Goal: Submit feedback/report problem: Submit feedback/report problem

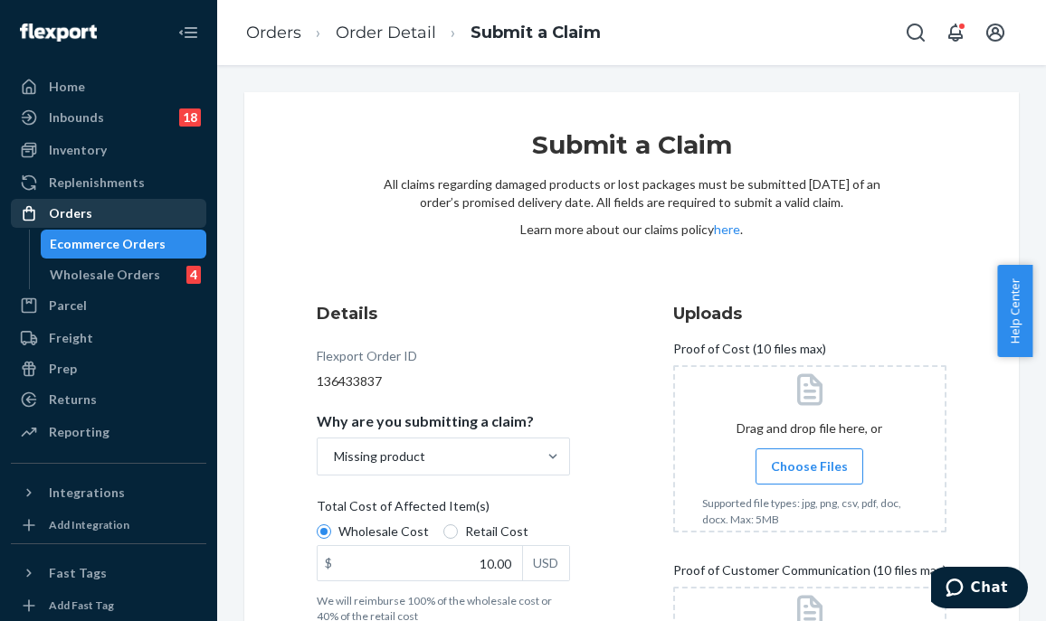
click at [120, 216] on div "Orders" at bounding box center [109, 213] width 192 height 25
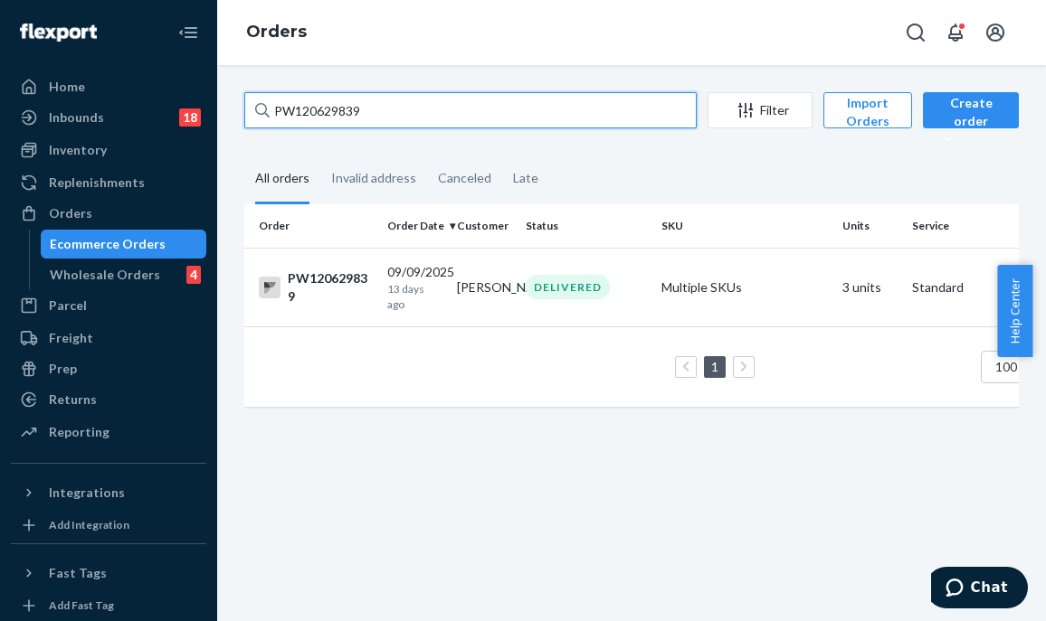
drag, startPoint x: 387, startPoint y: 102, endPoint x: 276, endPoint y: 113, distance: 111.8
click at [223, 100] on div "PW120629839 Filter Import Orders Create order Ecommerce order Removal order All…" at bounding box center [631, 343] width 829 height 556
paste input "67362"
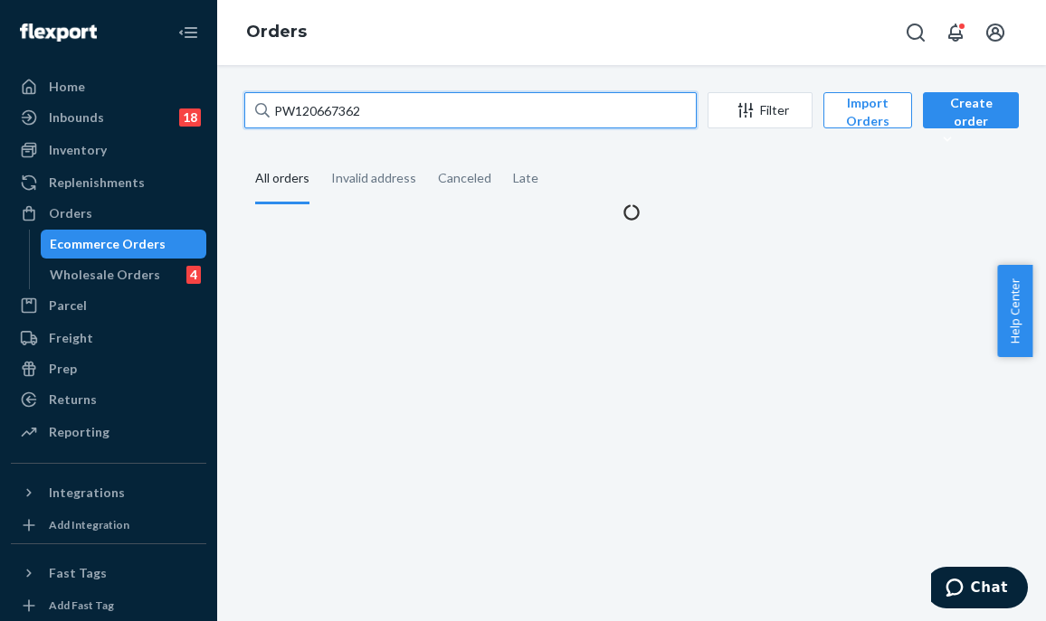
type input "PW120667362"
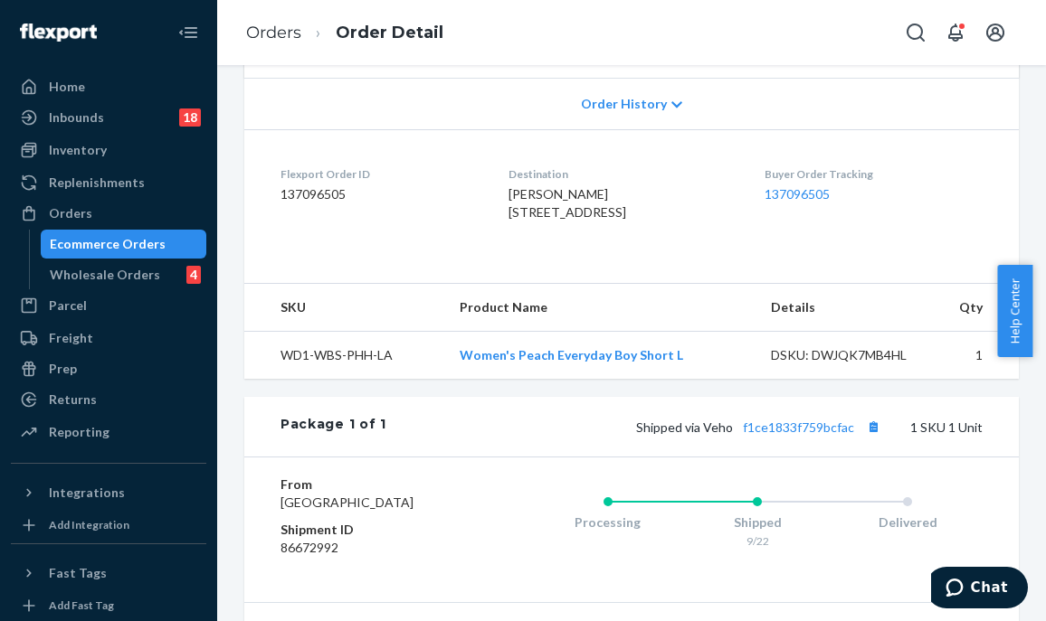
scroll to position [607, 0]
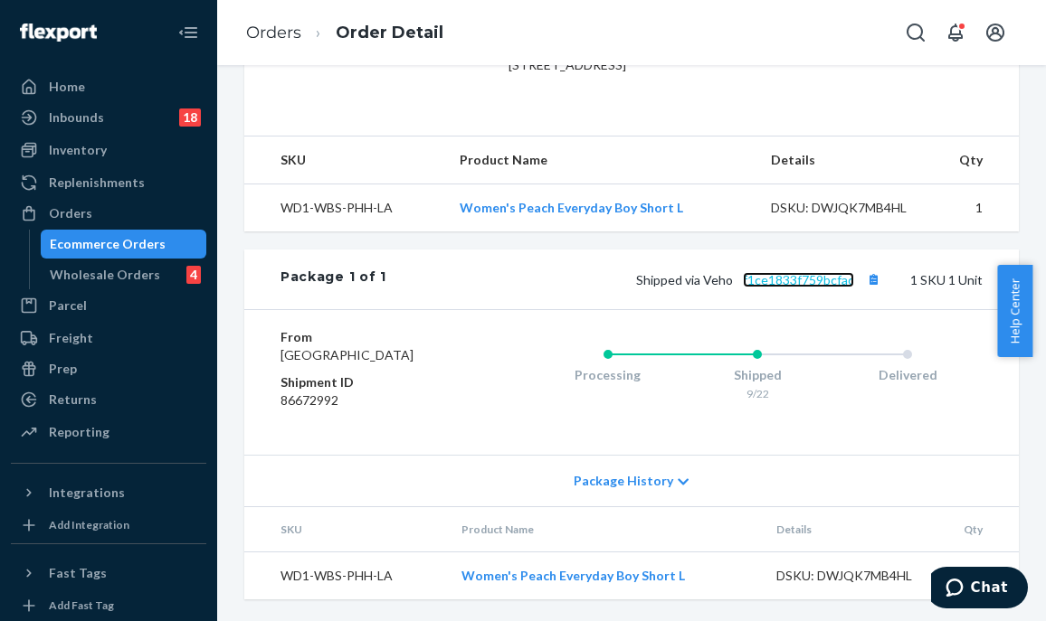
click at [758, 272] on link "f1ce1833f759bcfac" at bounding box center [798, 279] width 111 height 15
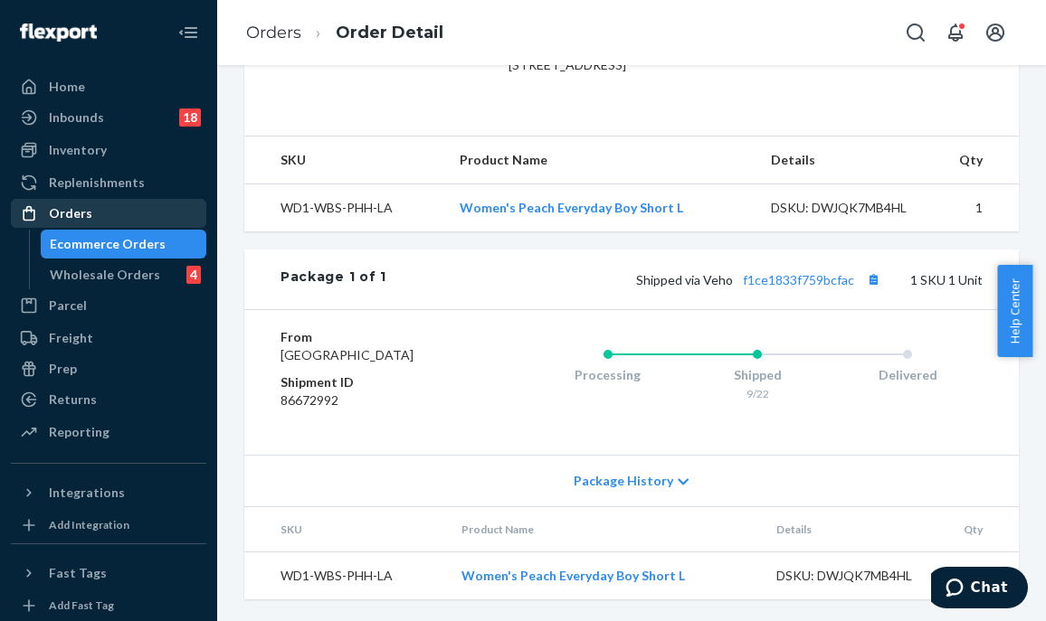
click at [132, 216] on div "Orders" at bounding box center [109, 213] width 192 height 25
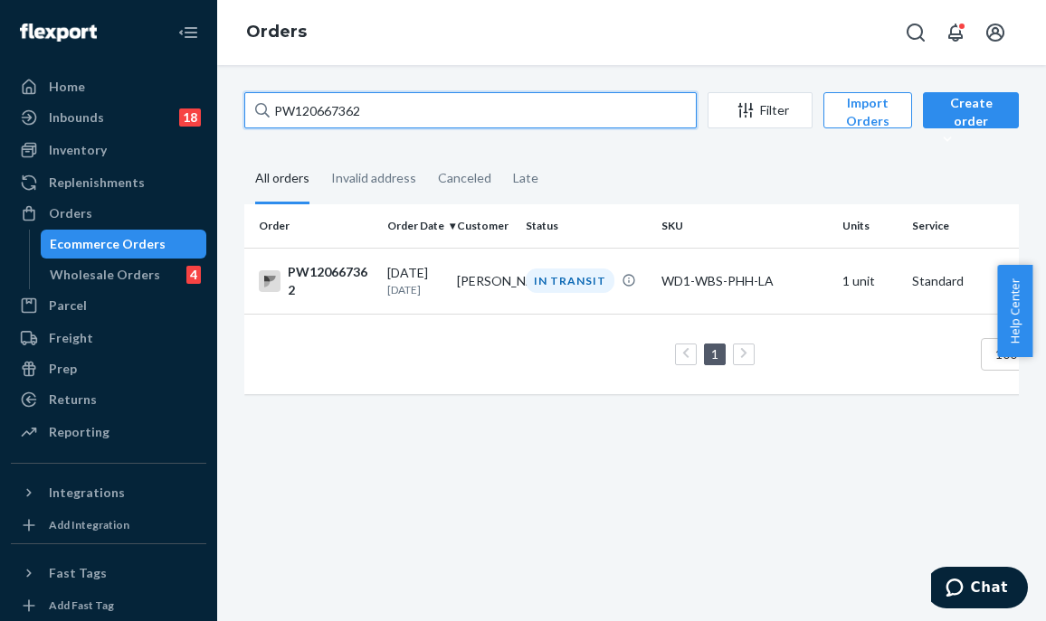
drag, startPoint x: 365, startPoint y: 115, endPoint x: 206, endPoint y: 115, distance: 158.3
click at [203, 115] on div "Home Inbounds 18 Shipping Plans Problems 18 Inventory Products Branded Packagin…" at bounding box center [523, 310] width 1046 height 621
paste input "18896"
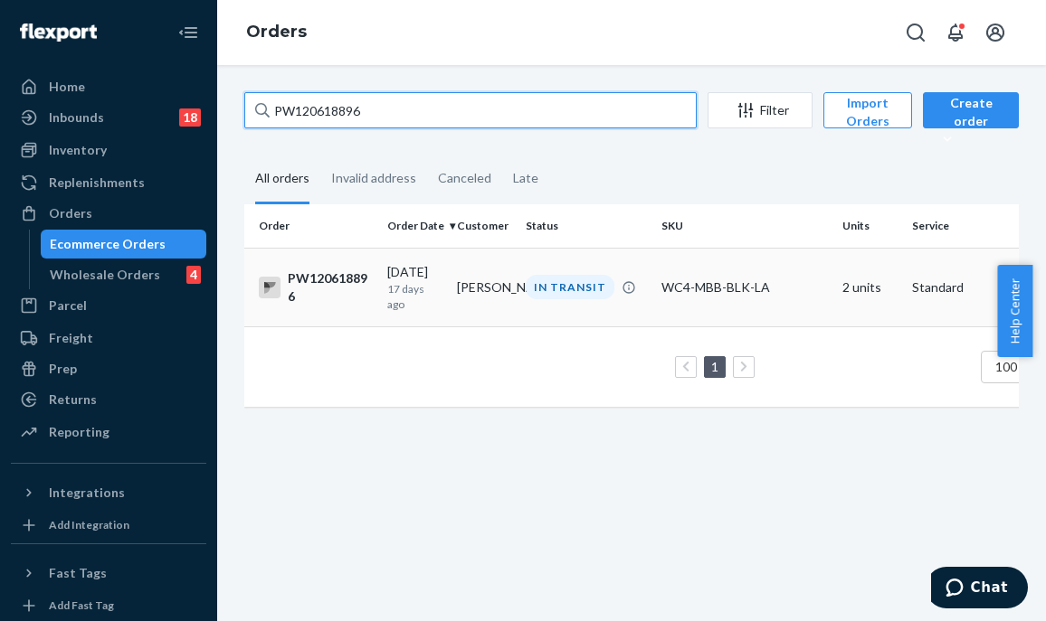
type input "PW120618896"
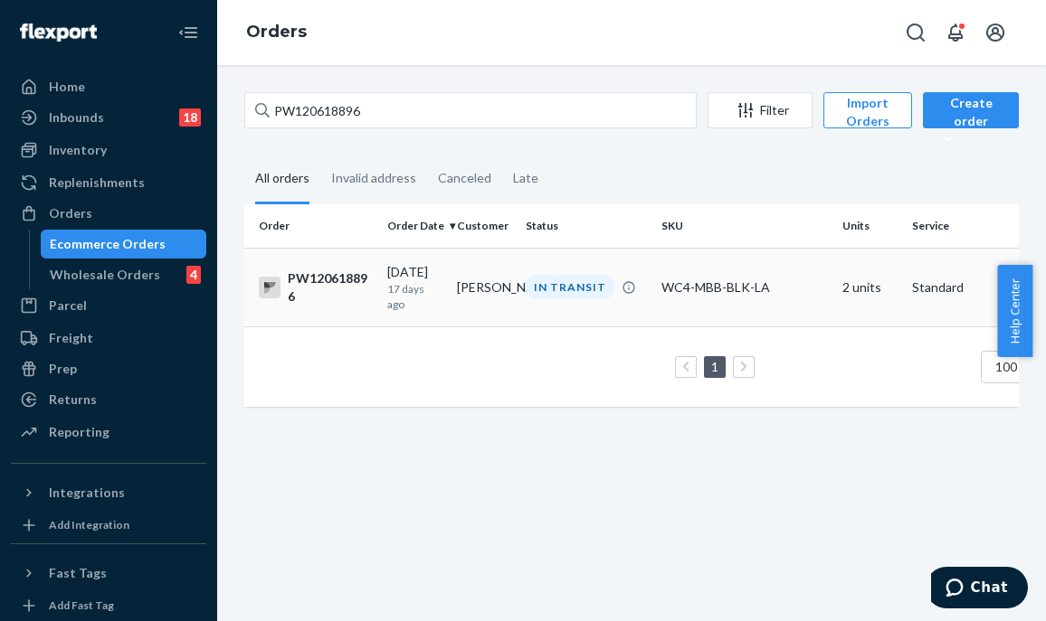
click at [528, 298] on div "IN TRANSIT" at bounding box center [586, 287] width 128 height 24
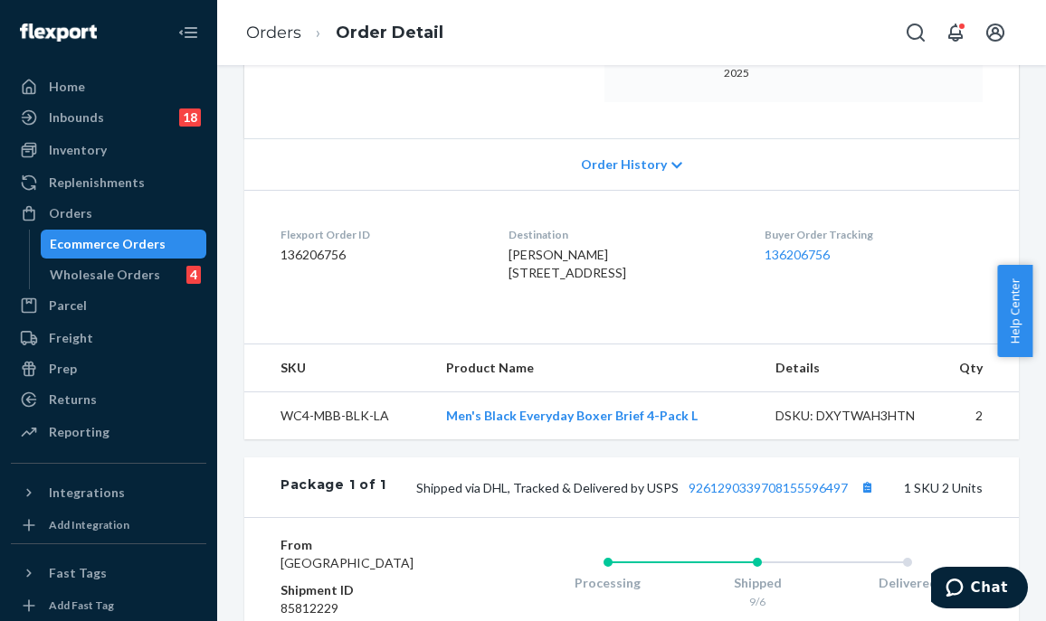
scroll to position [607, 0]
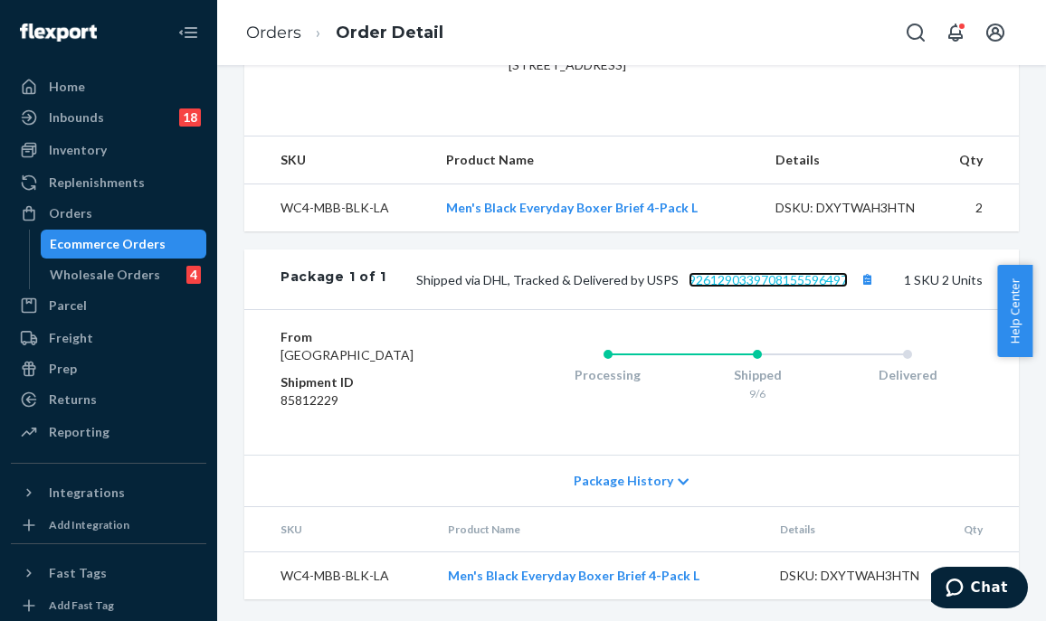
click at [770, 272] on link "9261290339708155596497" at bounding box center [767, 279] width 159 height 15
click at [235, 292] on div "Website Order # PW120618896 • Standard / $9.51 View Details Create Return Dupli…" at bounding box center [631, 76] width 801 height 1046
click at [641, 229] on div "Website Order # PW120618896 • Standard / $9.51 View Details Create Return Dupli…" at bounding box center [631, 76] width 774 height 1046
click at [611, 216] on div "Website Order # PW120618896 • Standard / $9.51 View Details Create Return Dupli…" at bounding box center [631, 76] width 774 height 1046
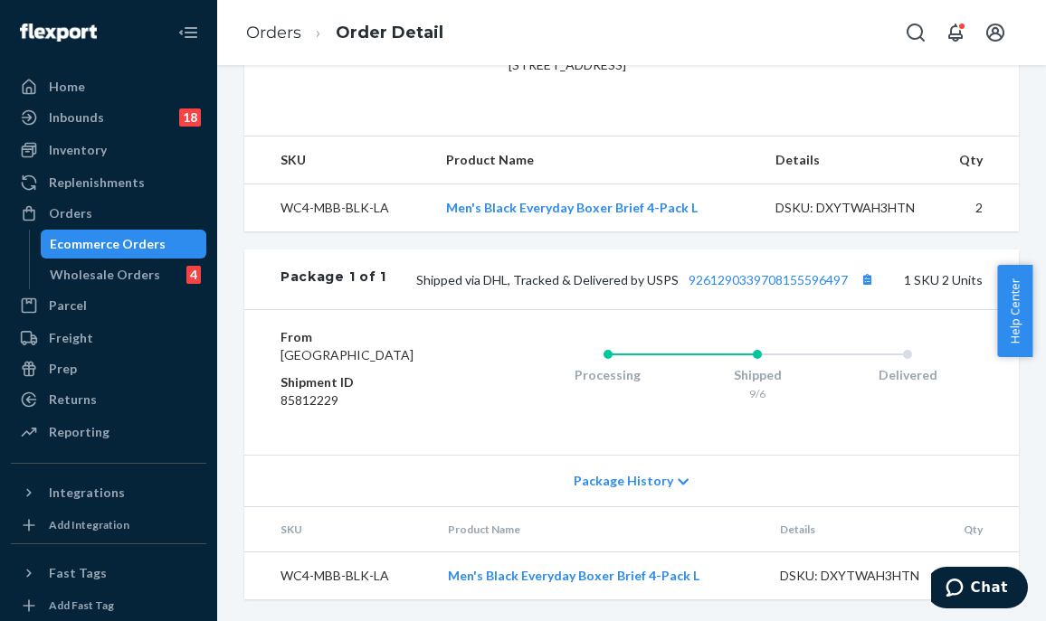
scroll to position [0, 0]
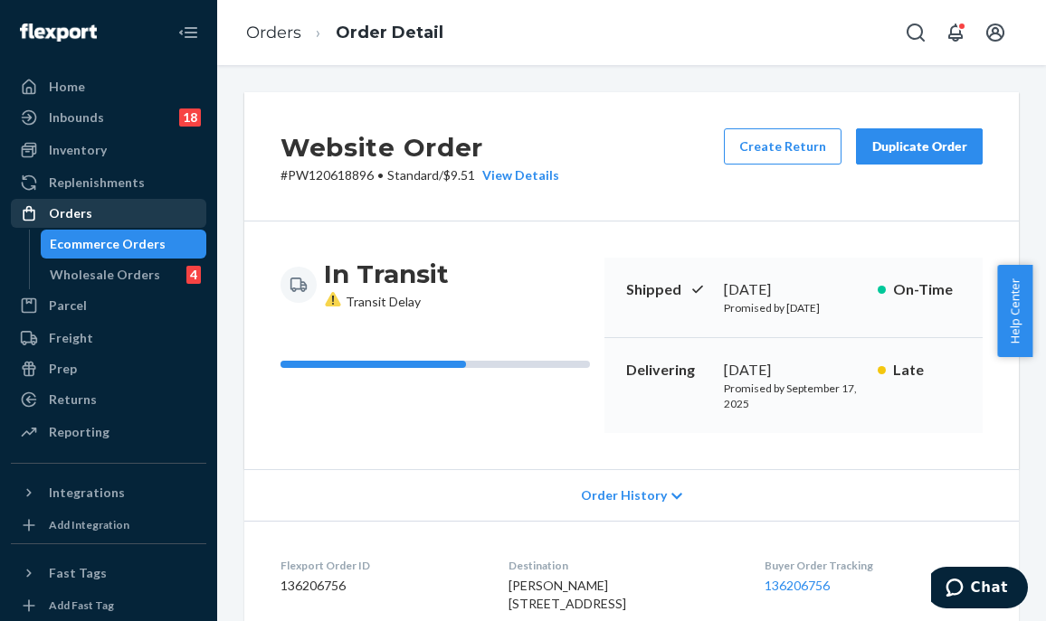
click at [80, 209] on div "Orders" at bounding box center [70, 213] width 43 height 18
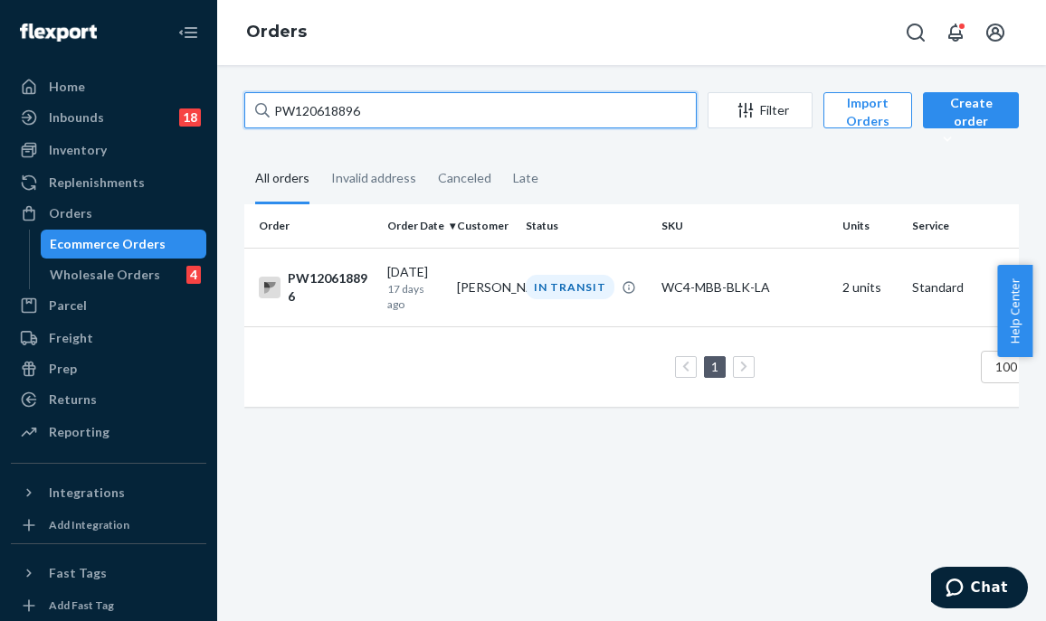
drag, startPoint x: 358, startPoint y: 109, endPoint x: 199, endPoint y: 115, distance: 159.3
click at [199, 115] on div "Home Inbounds 18 Shipping Plans Problems 18 Inventory Products Branded Packagin…" at bounding box center [523, 310] width 1046 height 621
click at [403, 111] on input "PW120618896" at bounding box center [470, 110] width 452 height 36
drag, startPoint x: 389, startPoint y: 107, endPoint x: 223, endPoint y: 97, distance: 166.7
click at [223, 97] on div "PW120618896 Filter Import Orders Create order Ecommerce order Removal order All…" at bounding box center [631, 343] width 829 height 556
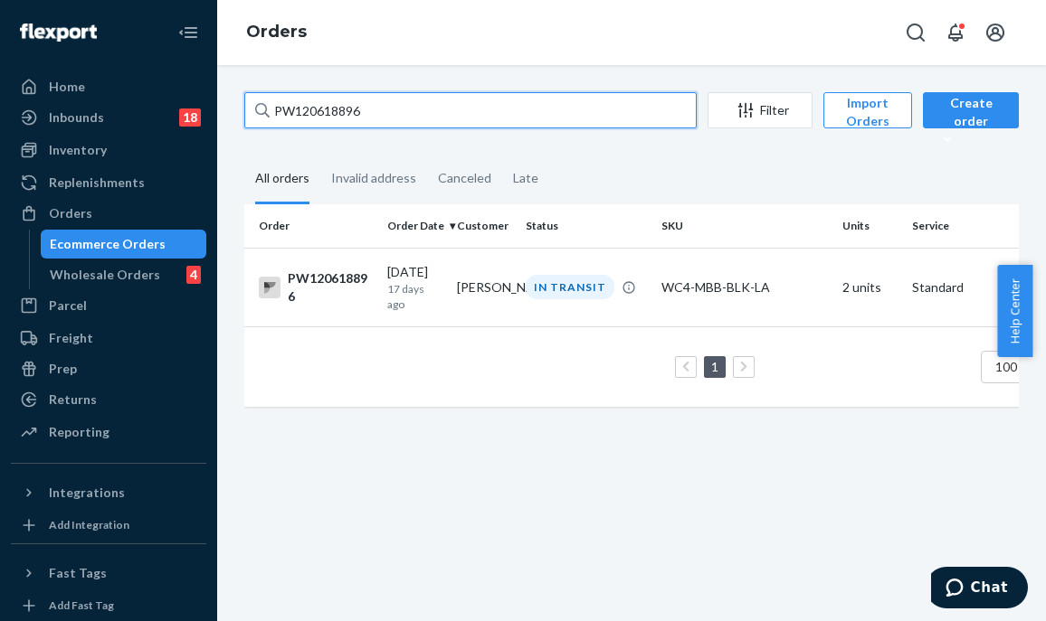
paste input "585397"
type input "PW120585397"
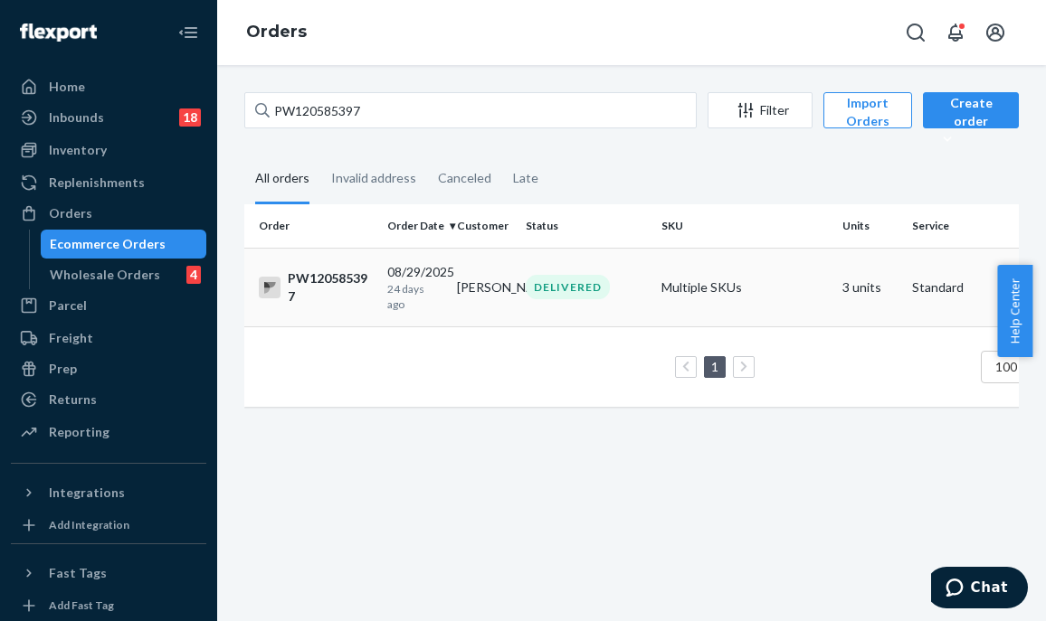
click at [548, 296] on div "DELIVERED" at bounding box center [568, 287] width 84 height 24
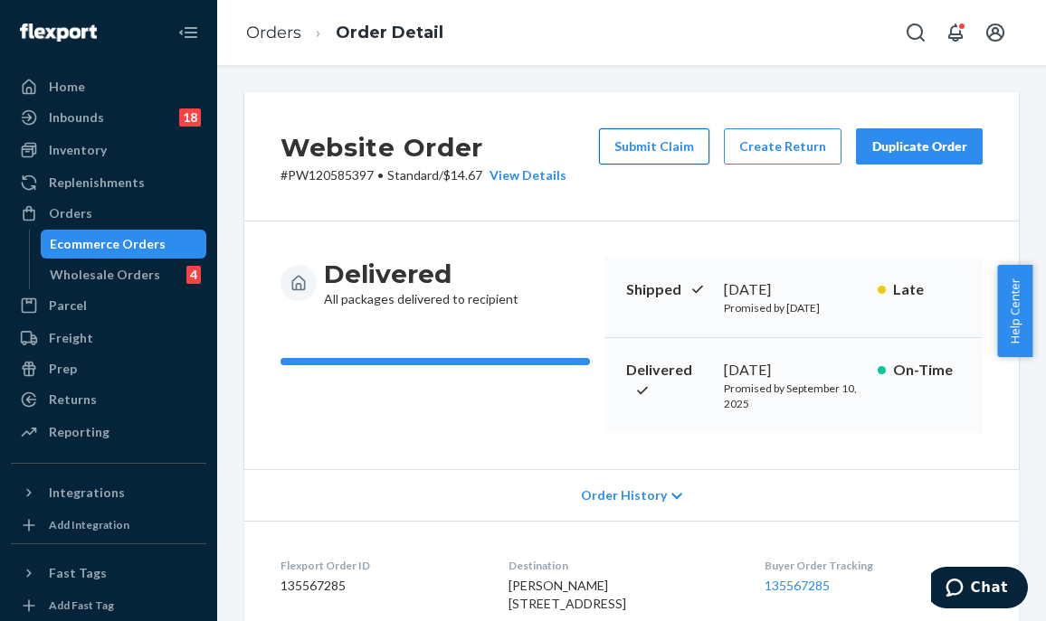
click at [646, 142] on button "Submit Claim" at bounding box center [654, 146] width 110 height 36
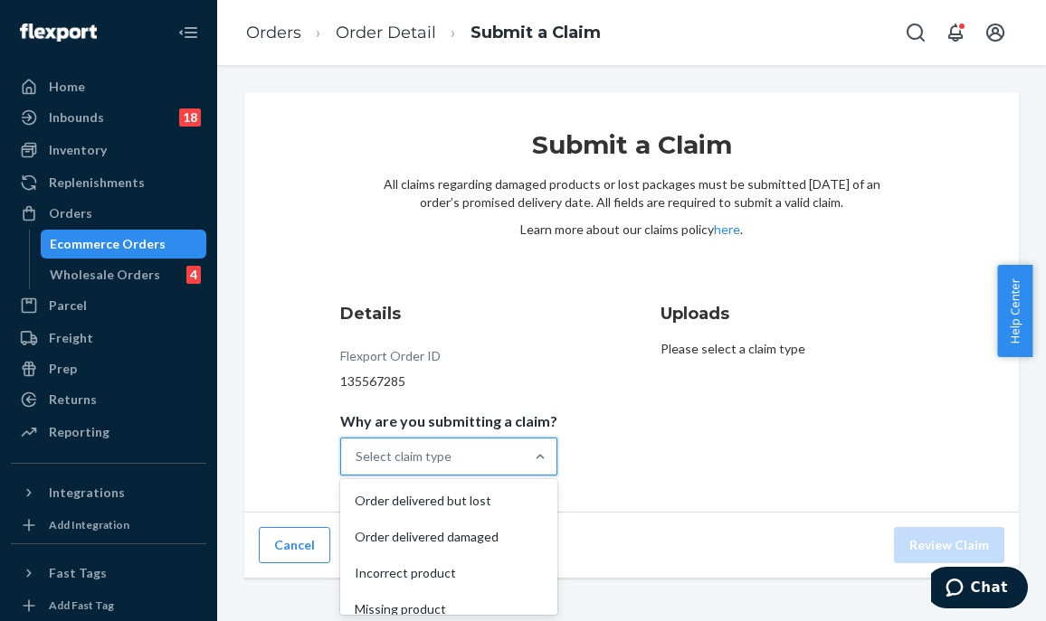
click at [473, 471] on div "Select claim type" at bounding box center [432, 457] width 183 height 36
click at [357, 466] on input "Why are you submitting a claim? option Order delivered but lost focused, 1 of 4…" at bounding box center [356, 457] width 2 height 18
click at [487, 586] on div "Incorrect product" at bounding box center [449, 573] width 210 height 36
click at [357, 466] on input "Why are you submitting a claim? option Incorrect product focused, 3 of 4. 4 res…" at bounding box center [356, 457] width 2 height 18
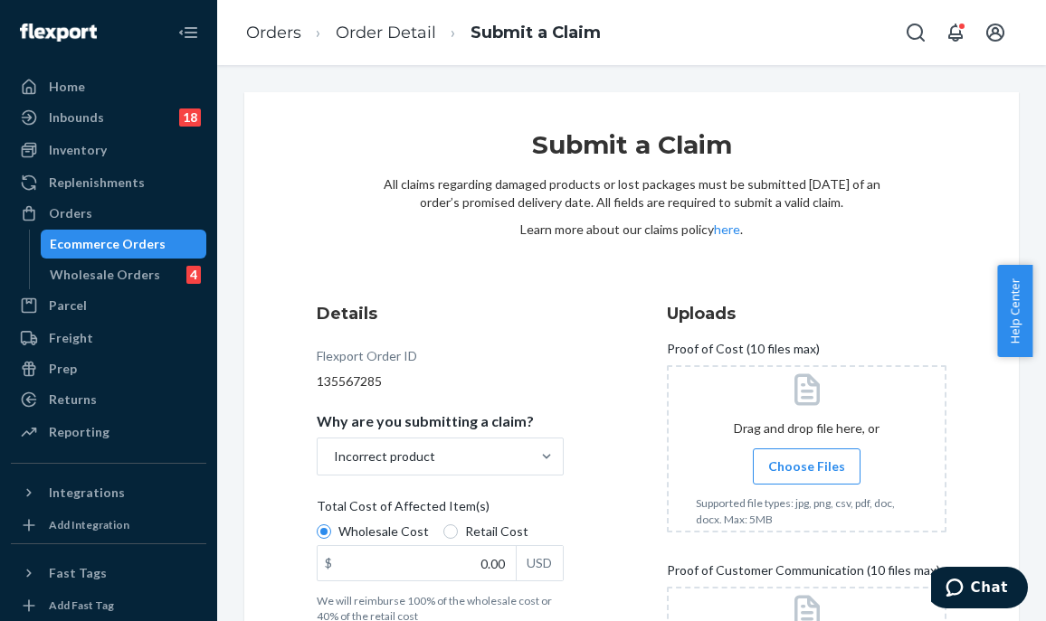
click at [481, 567] on input "0.00" at bounding box center [416, 563] width 198 height 34
click at [476, 562] on input "0.00" at bounding box center [416, 563] width 198 height 34
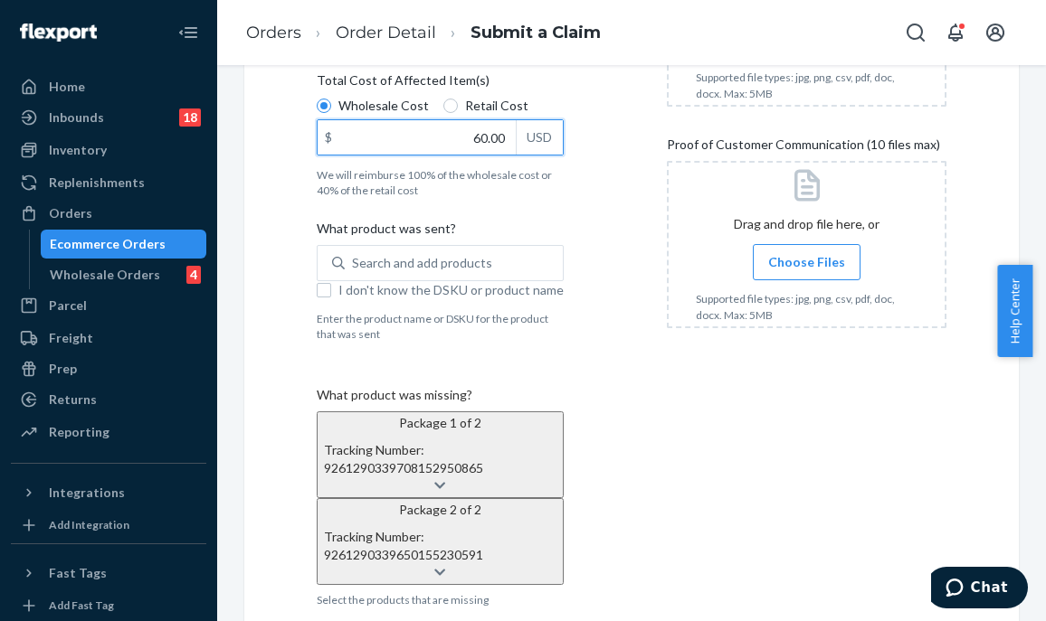
scroll to position [452, 0]
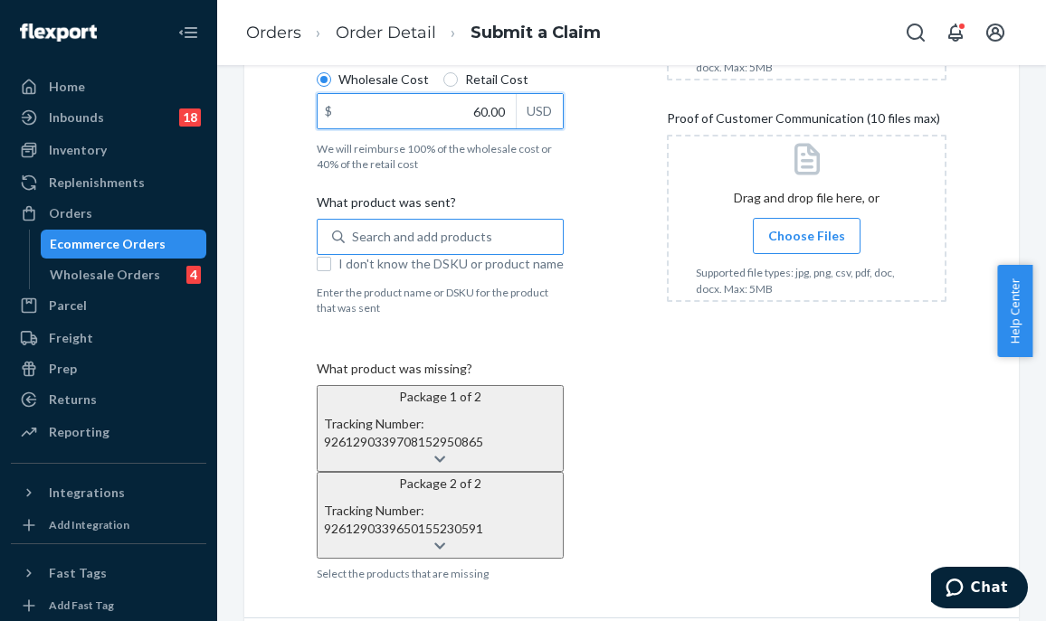
type input "60.00"
click at [360, 235] on div "Search and add products" at bounding box center [422, 237] width 140 height 18
click at [354, 235] on input "0 results available. Use Up and Down to choose options, press Enter to select t…" at bounding box center [353, 237] width 2 height 18
click at [396, 223] on div "Search and add products" at bounding box center [454, 237] width 218 height 33
click at [354, 228] on input "Search and add products" at bounding box center [353, 237] width 2 height 18
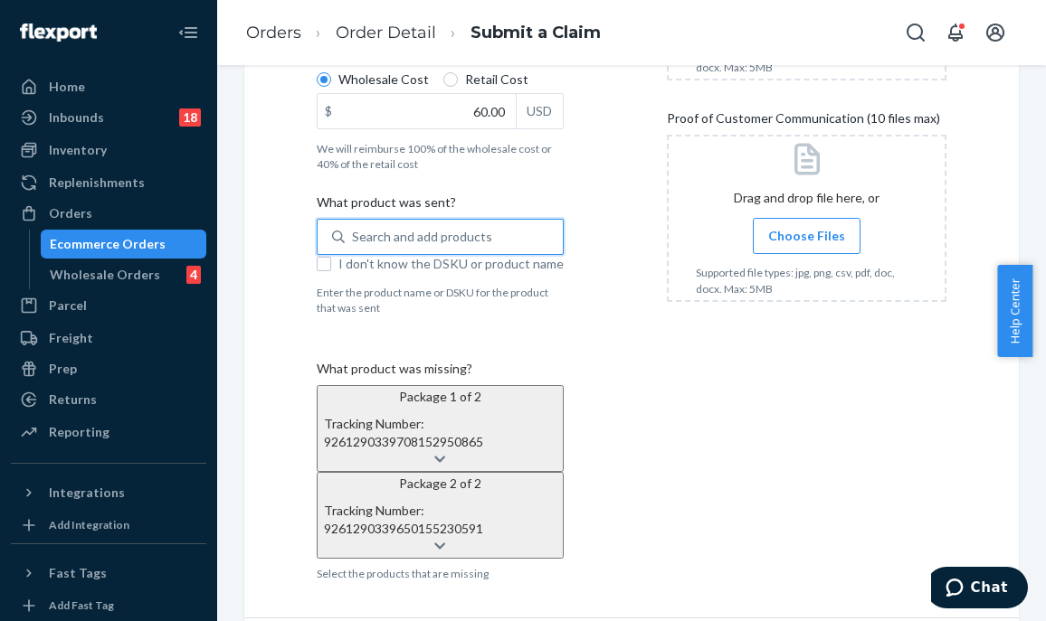
paste input "Everyday High Rise Brief"
type input "Everyday High Rise Brief"
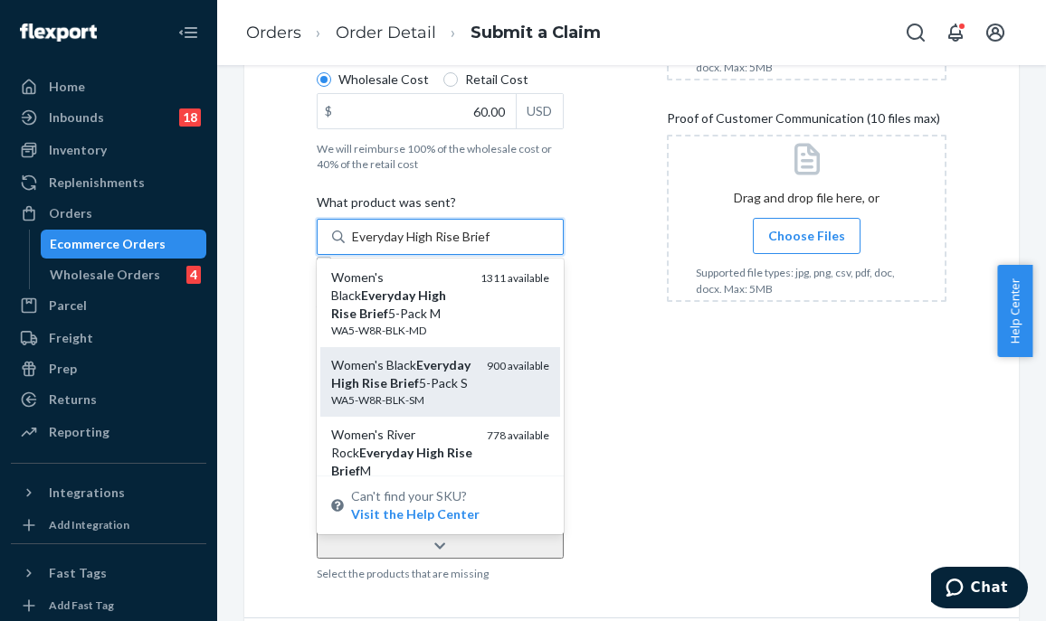
scroll to position [181, 0]
click at [498, 374] on div "900 available" at bounding box center [518, 381] width 62 height 52
click at [490, 246] on input "Everyday High Rise Brief" at bounding box center [421, 237] width 138 height 18
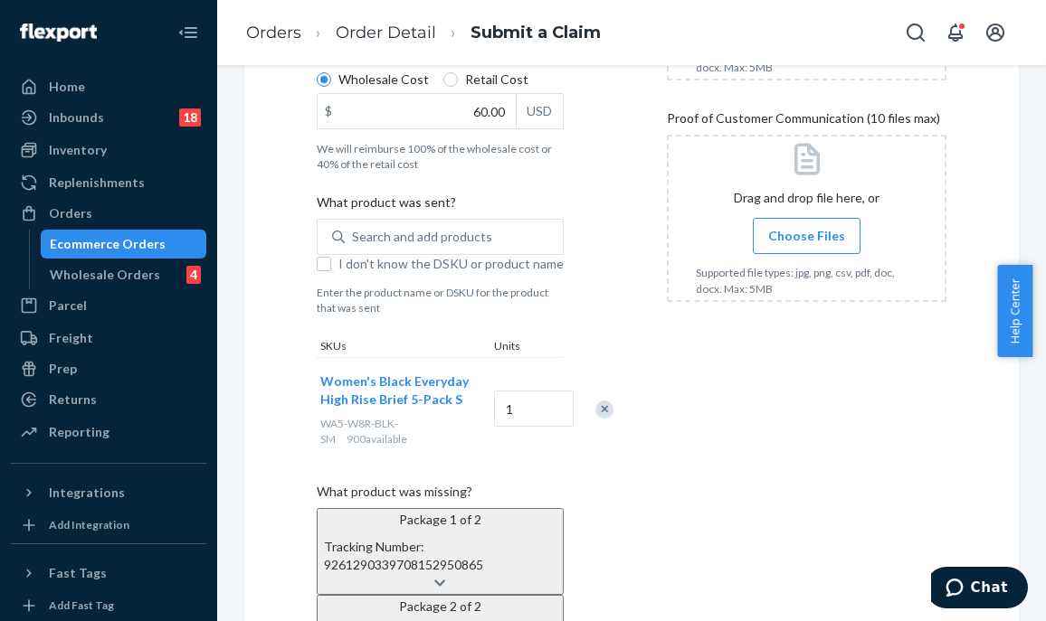
click at [609, 402] on div "Details Flexport Order ID 135567285 Why are you submitting a claim? Incorrect p…" at bounding box center [463, 277] width 292 height 876
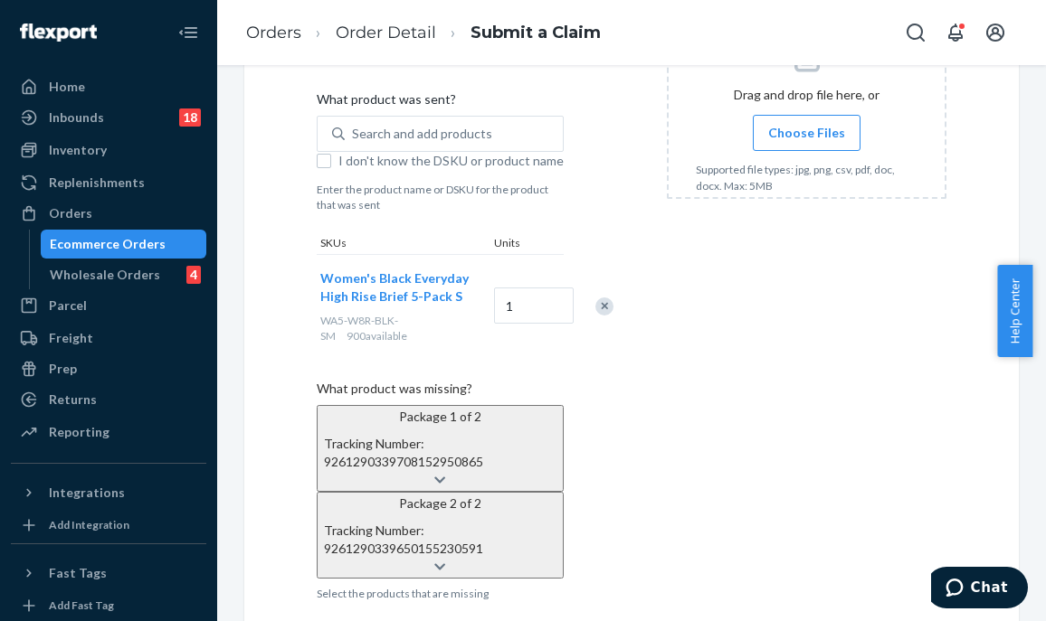
scroll to position [646, 0]
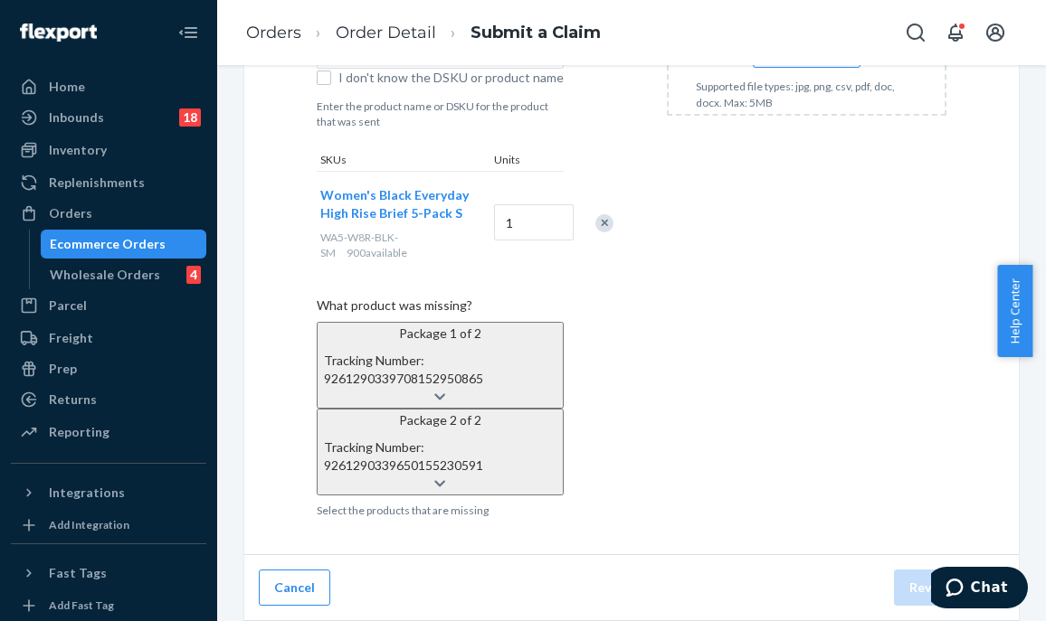
click at [544, 388] on div at bounding box center [440, 397] width 232 height 18
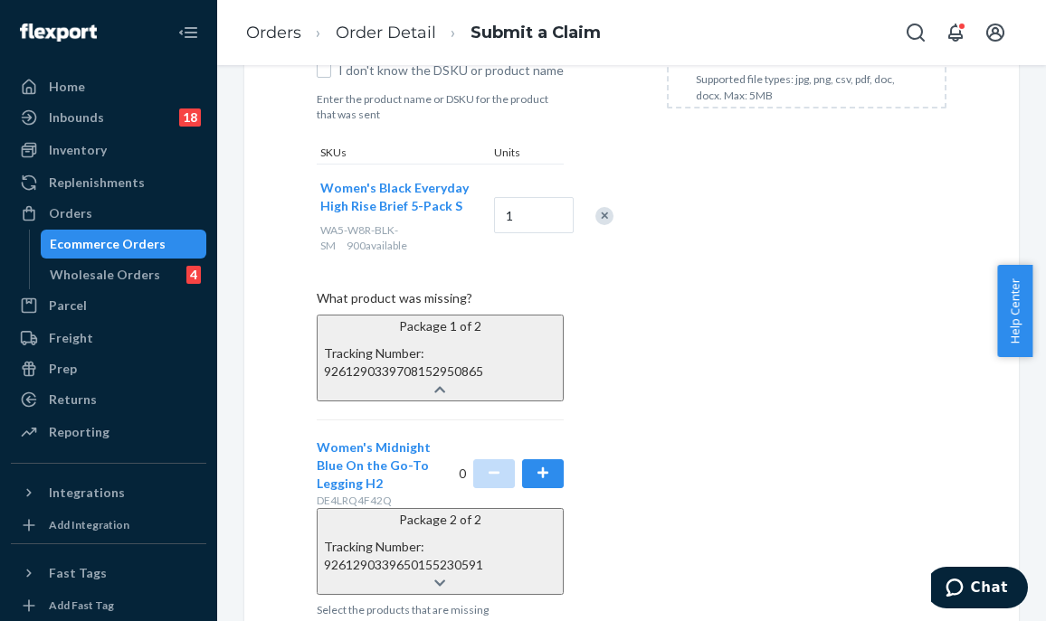
scroll to position [767, 0]
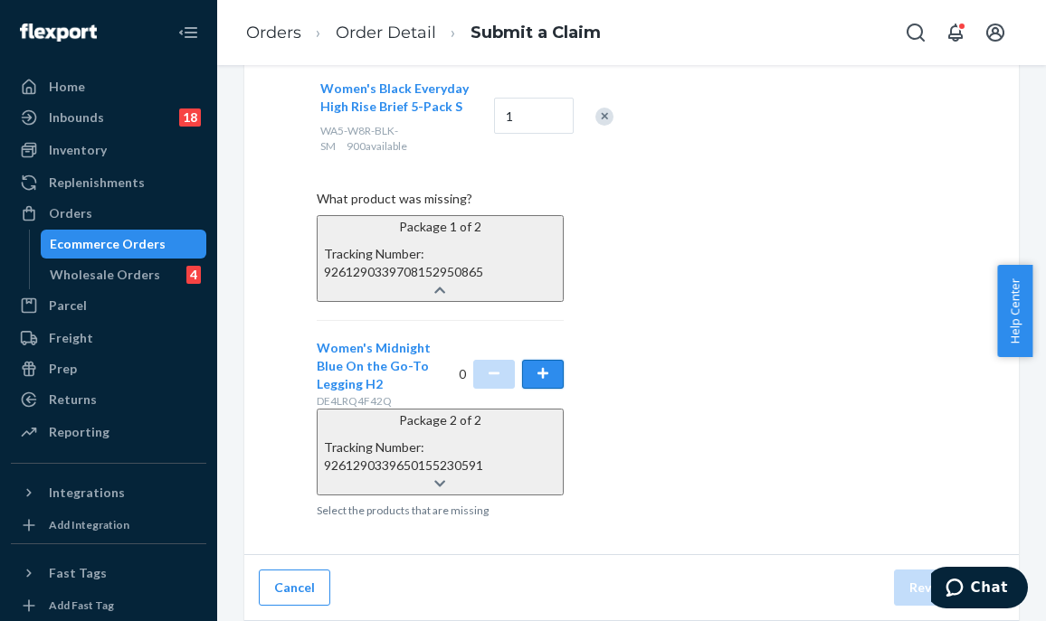
click at [546, 360] on button "button" at bounding box center [543, 374] width 42 height 29
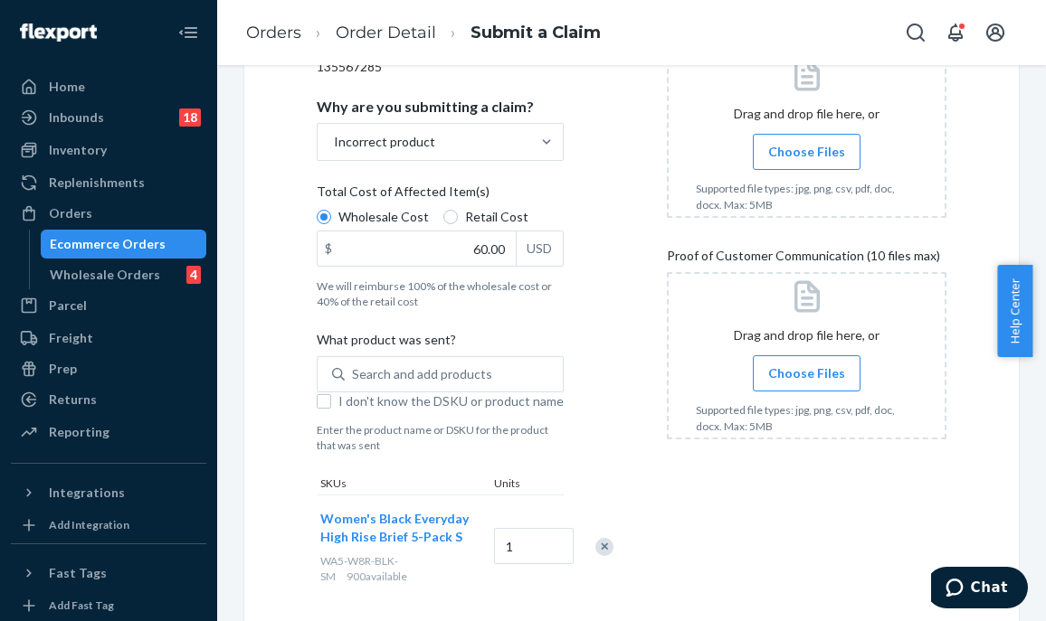
scroll to position [0, 0]
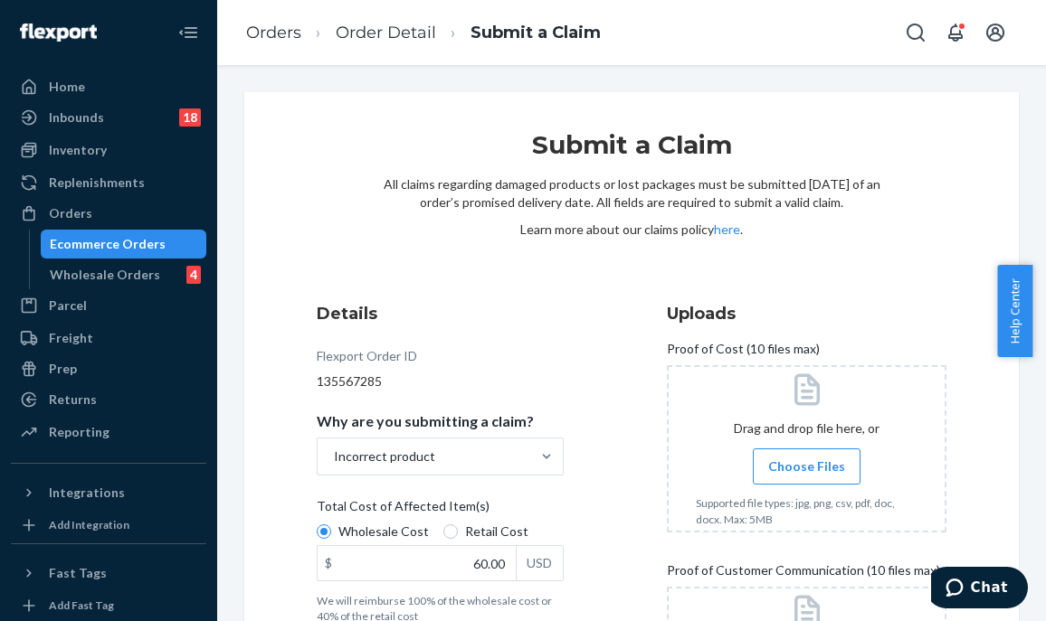
click at [807, 461] on input "Choose Files" at bounding box center [806, 467] width 1 height 20
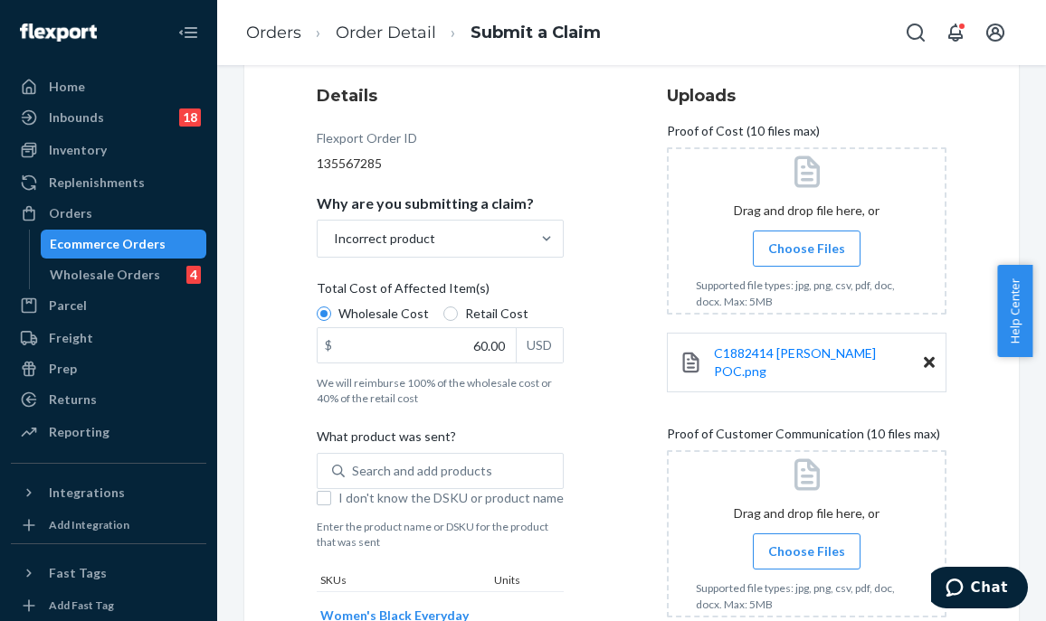
scroll to position [362, 0]
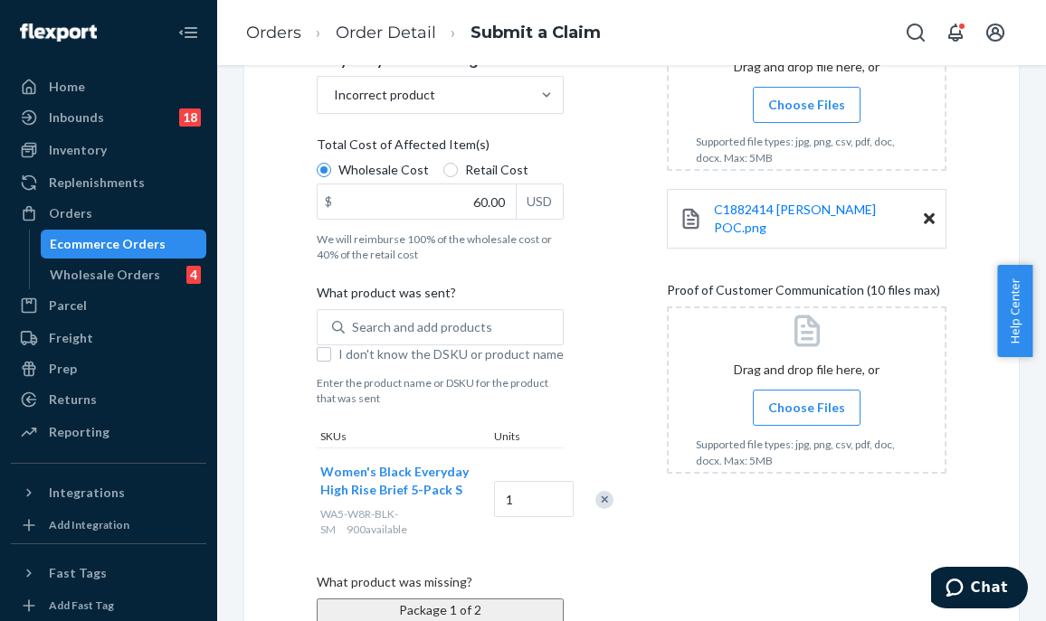
click at [832, 403] on span "Choose Files" at bounding box center [806, 408] width 77 height 18
click at [807, 403] on input "Choose Files" at bounding box center [806, 408] width 1 height 20
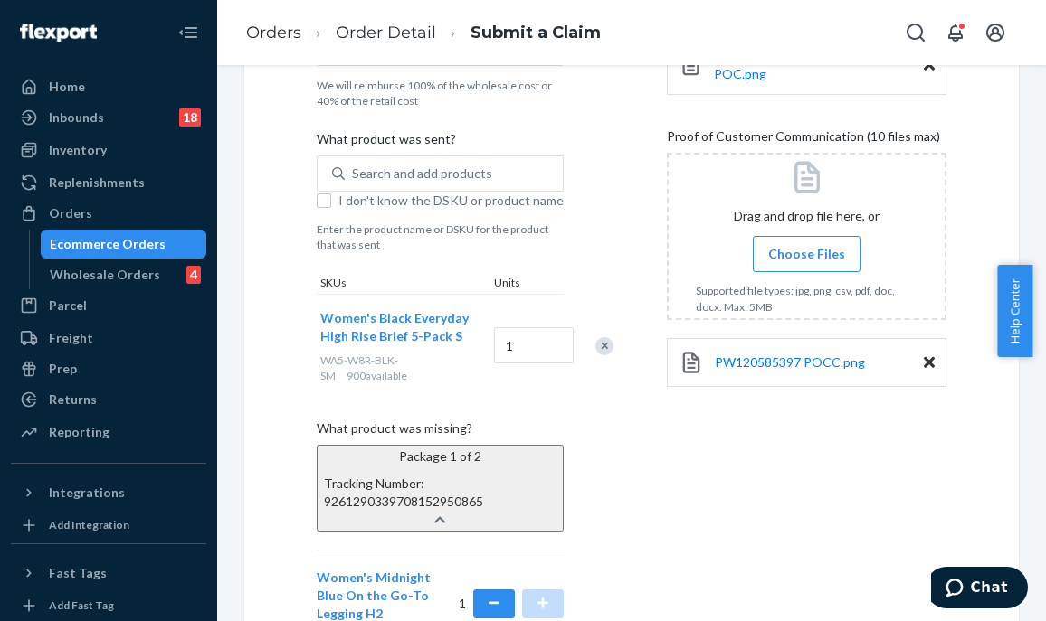
scroll to position [767, 0]
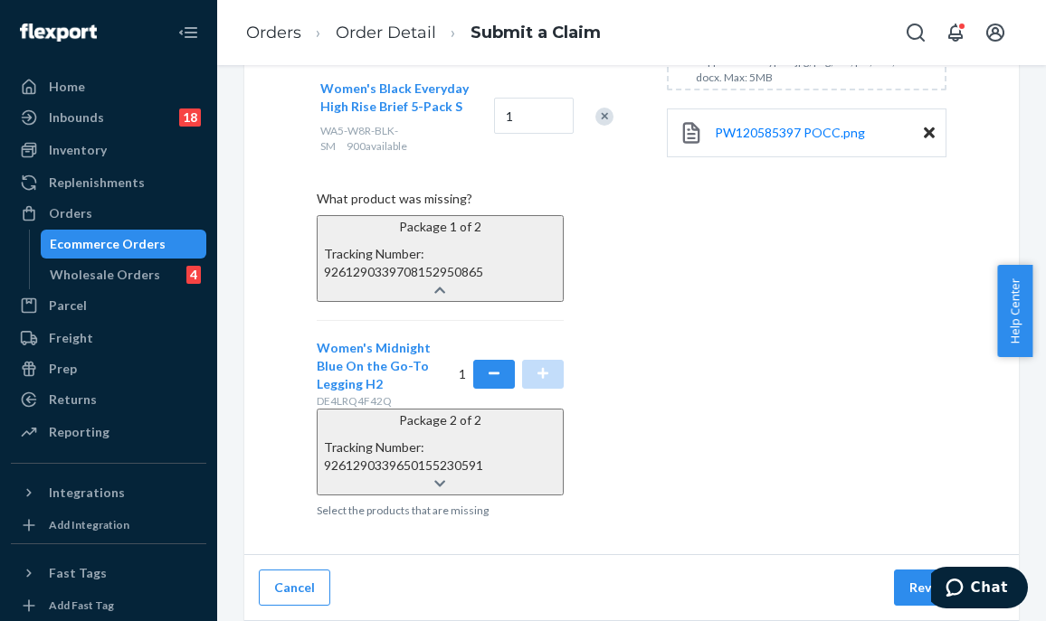
click at [911, 607] on div "Cancel Review Claim" at bounding box center [631, 588] width 774 height 66
click at [903, 589] on button "Review Claim" at bounding box center [949, 588] width 110 height 36
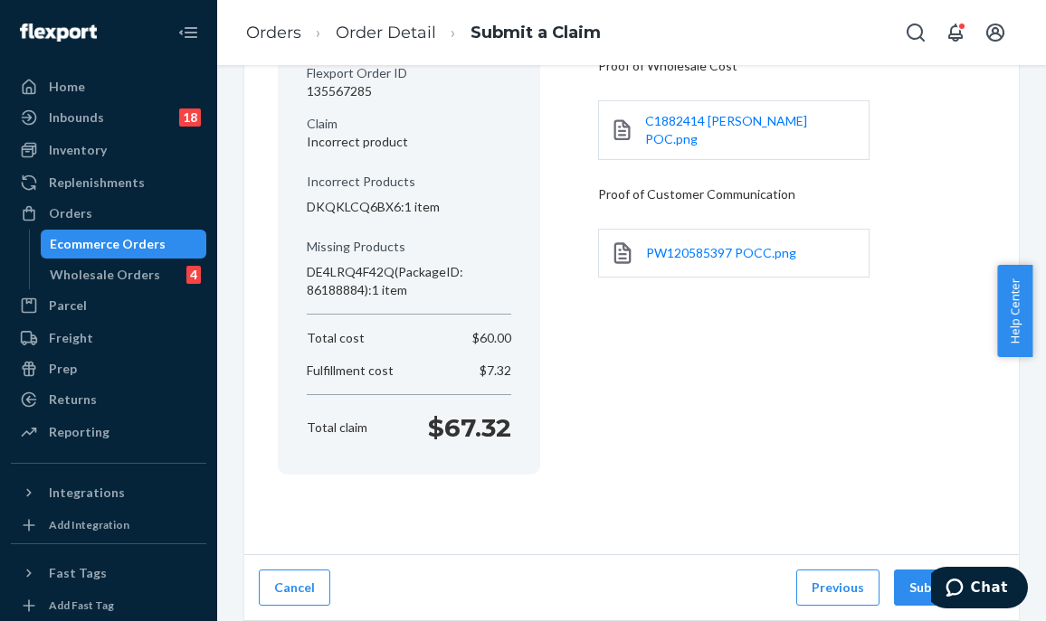
scroll to position [217, 0]
click at [903, 589] on button "Submit Claim" at bounding box center [949, 590] width 110 height 36
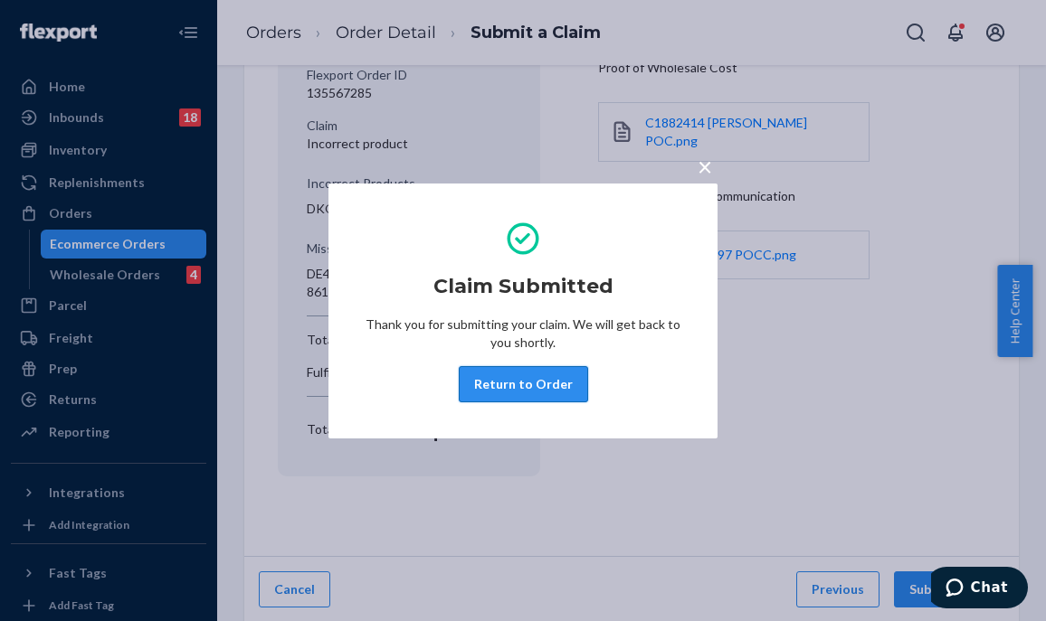
click at [502, 390] on button "Return to Order" at bounding box center [523, 384] width 129 height 36
